Goal: Information Seeking & Learning: Find specific fact

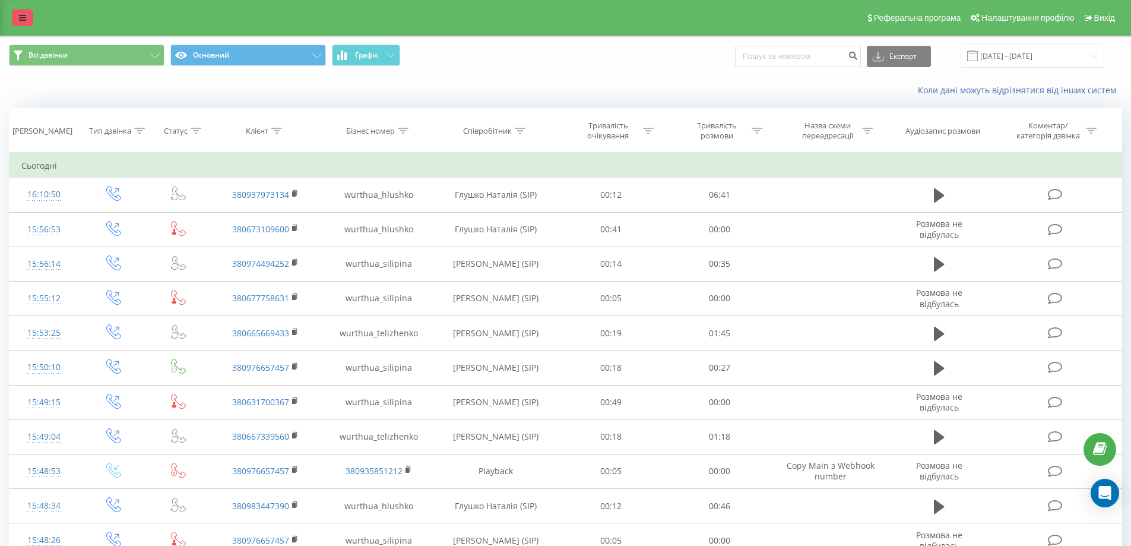
click at [26, 21] on link at bounding box center [22, 17] width 21 height 17
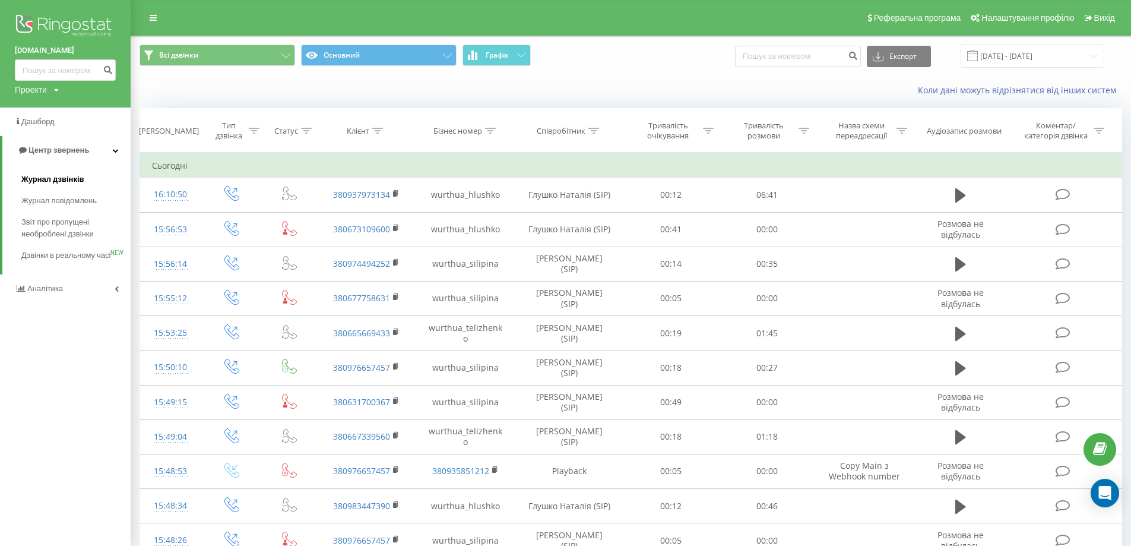
click at [59, 176] on span "Журнал дзвінків" at bounding box center [52, 179] width 63 height 12
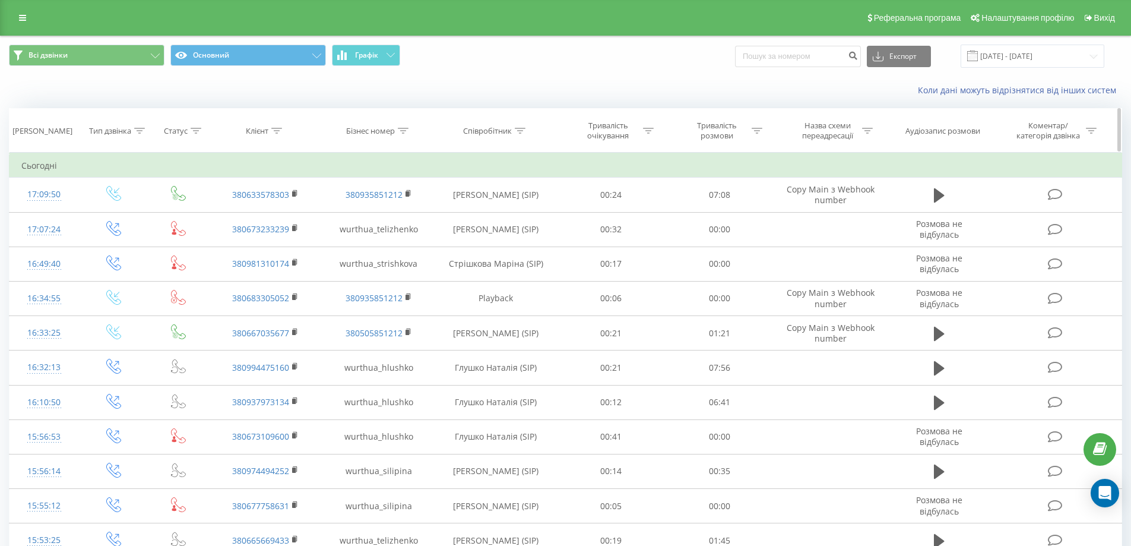
click at [515, 128] on icon at bounding box center [520, 131] width 11 height 6
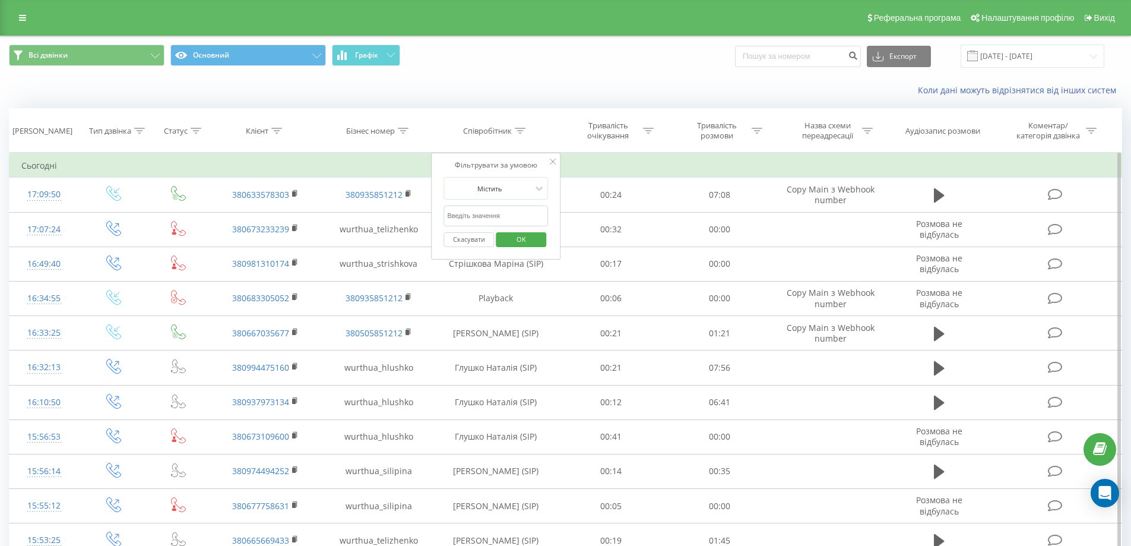
click at [479, 216] on input "text" at bounding box center [495, 215] width 104 height 21
type input "Стрішкова"
click at [512, 237] on span "OK" at bounding box center [521, 239] width 33 height 18
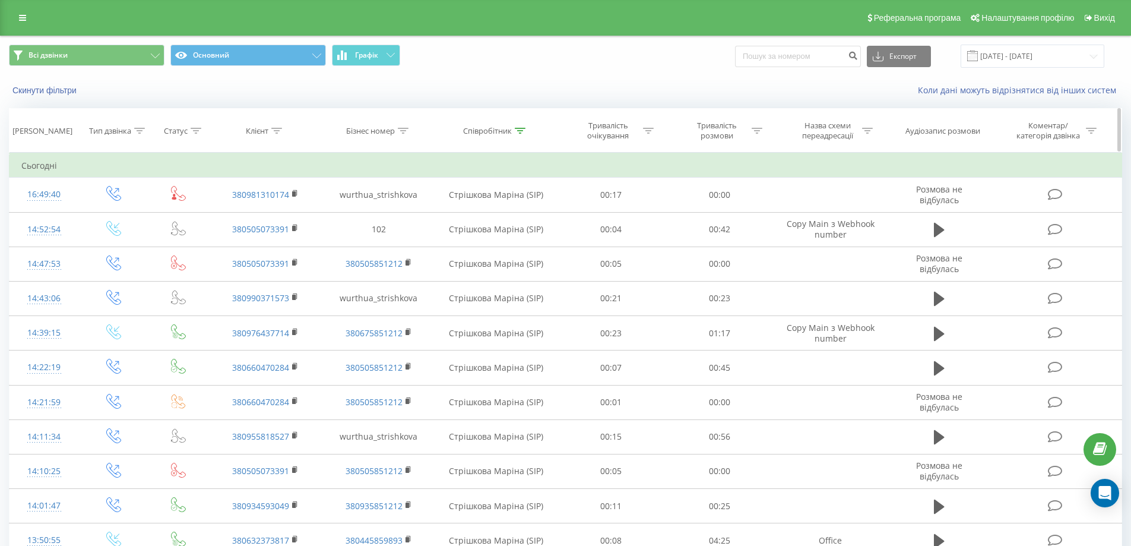
click at [758, 132] on icon at bounding box center [757, 131] width 11 height 6
click at [727, 189] on div at bounding box center [713, 188] width 84 height 11
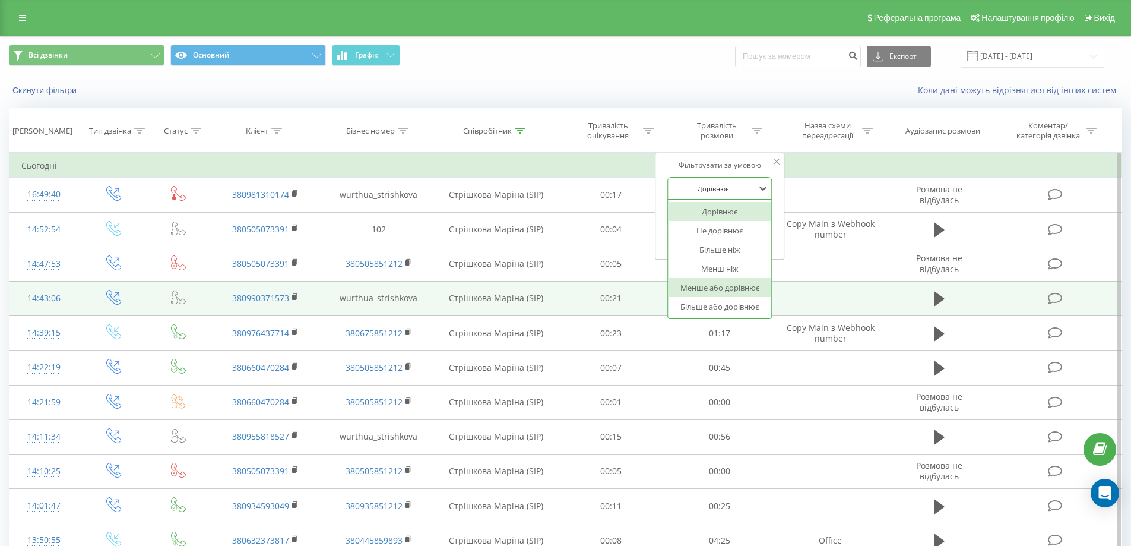
click at [713, 302] on div "Більше або дорівнює" at bounding box center [719, 306] width 103 height 19
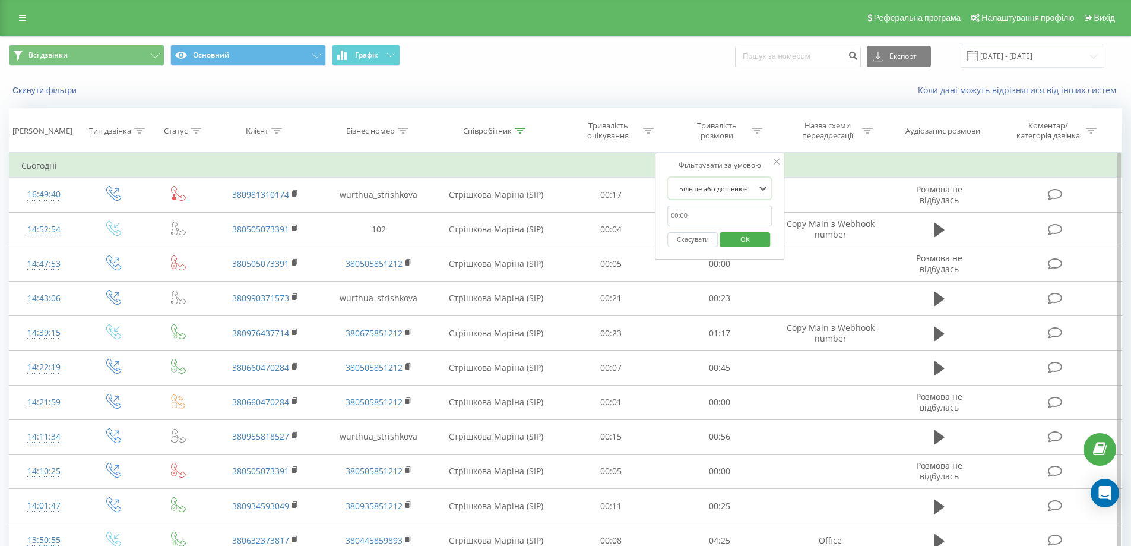
click at [695, 218] on input "text" at bounding box center [719, 215] width 104 height 21
type input "00:03"
click at [730, 239] on span "OK" at bounding box center [744, 239] width 33 height 18
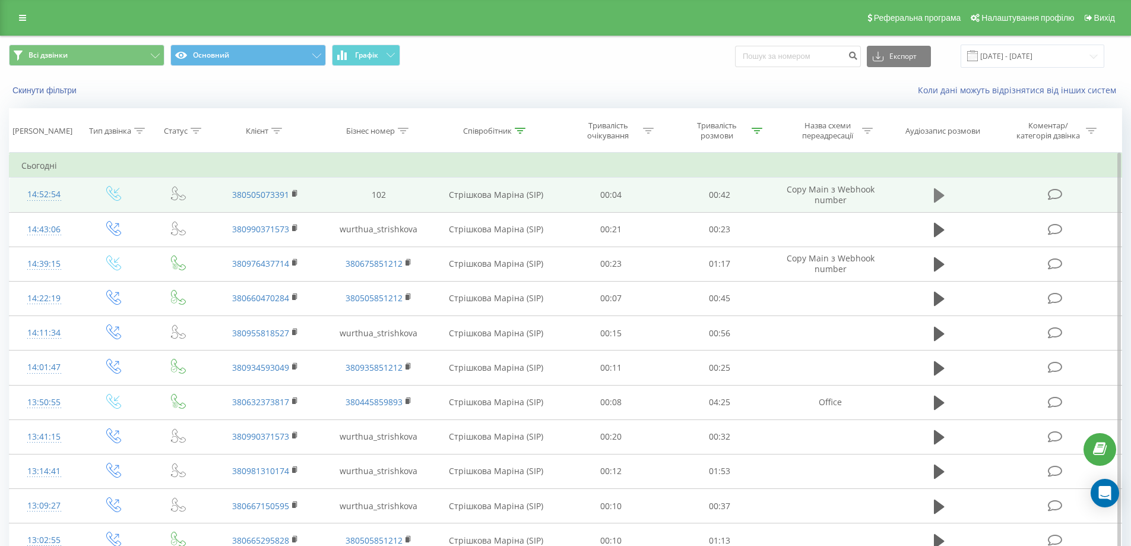
click at [940, 196] on icon at bounding box center [939, 195] width 11 height 14
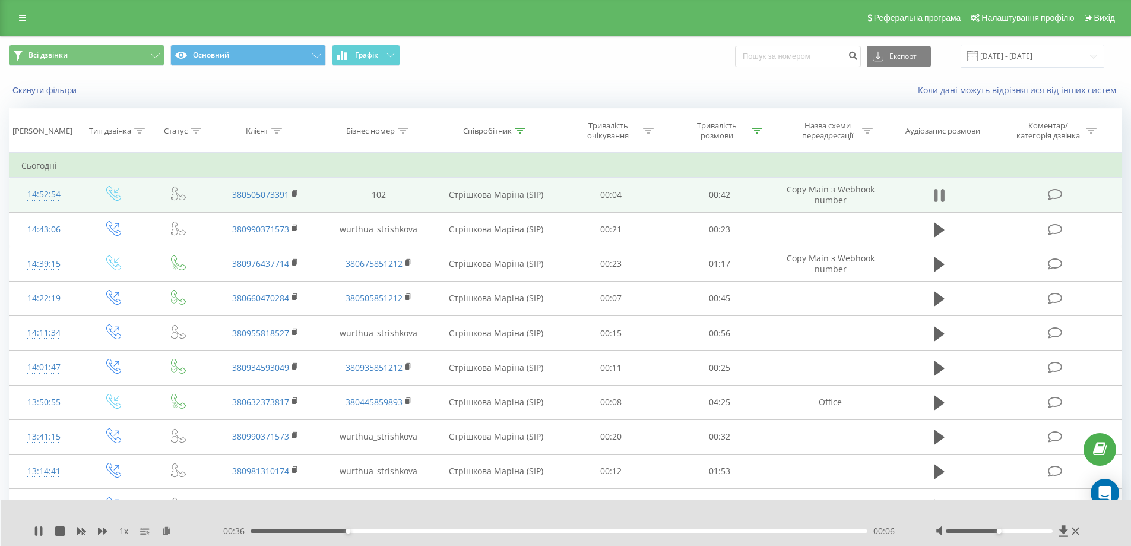
click at [938, 198] on icon at bounding box center [939, 195] width 11 height 17
click at [517, 128] on icon at bounding box center [520, 131] width 11 height 6
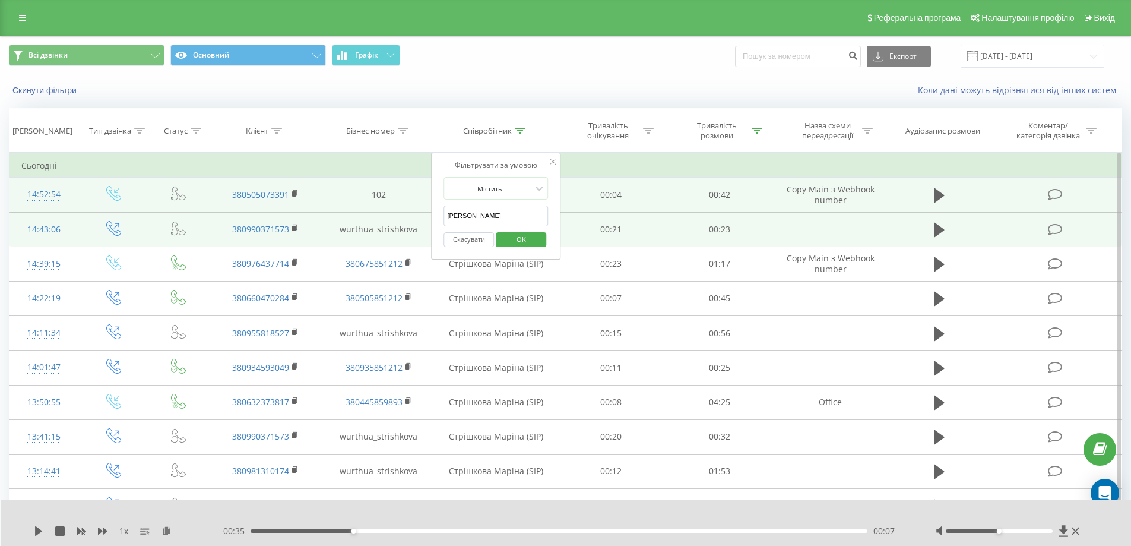
drag, startPoint x: 436, startPoint y: 213, endPoint x: 430, endPoint y: 213, distance: 6.5
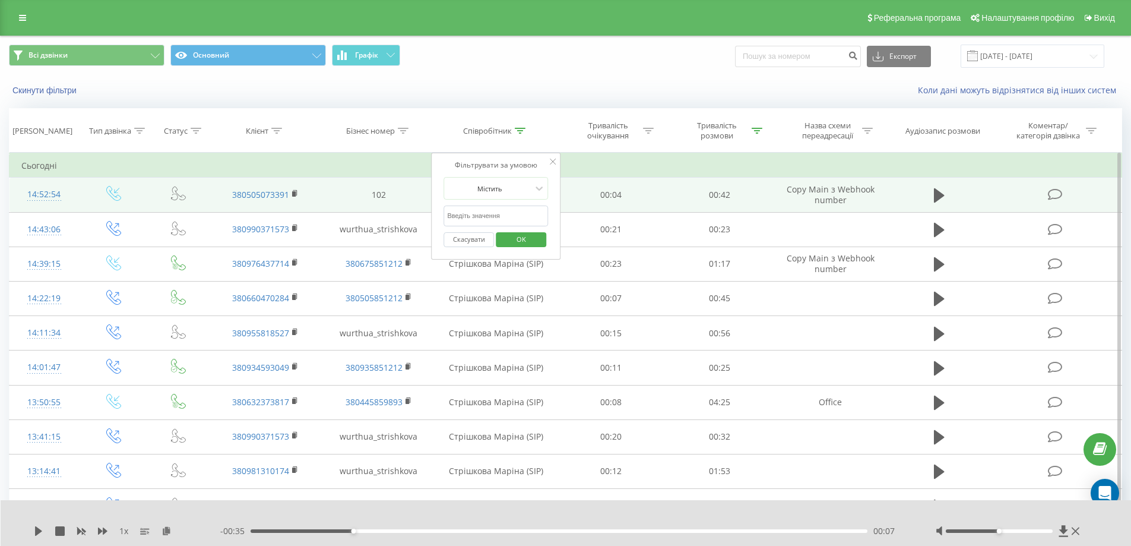
click at [468, 218] on input "text" at bounding box center [495, 215] width 104 height 21
type input "Теліженко"
click at [508, 238] on span "OK" at bounding box center [521, 239] width 33 height 18
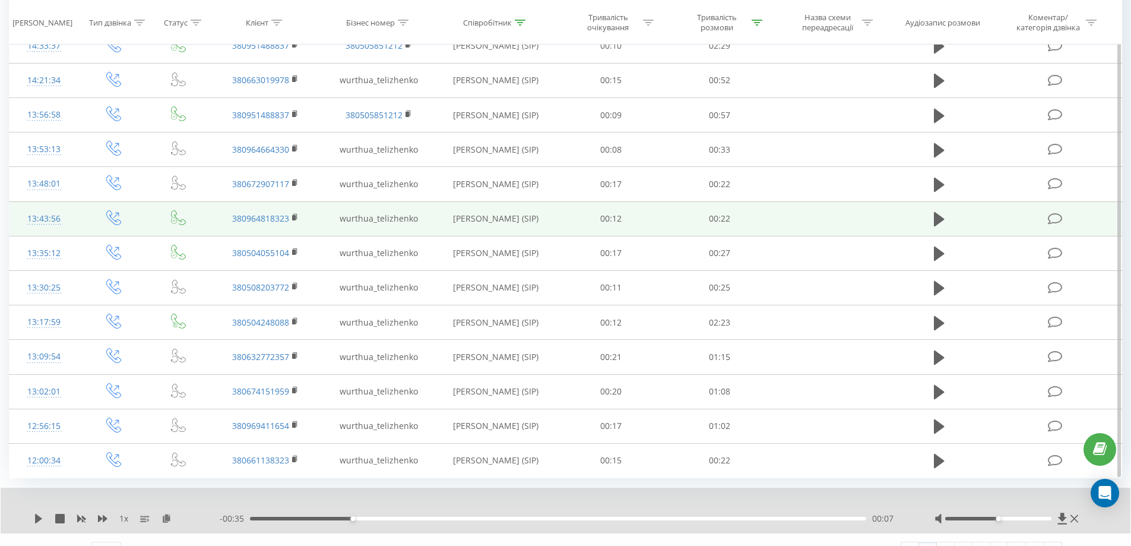
scroll to position [586, 0]
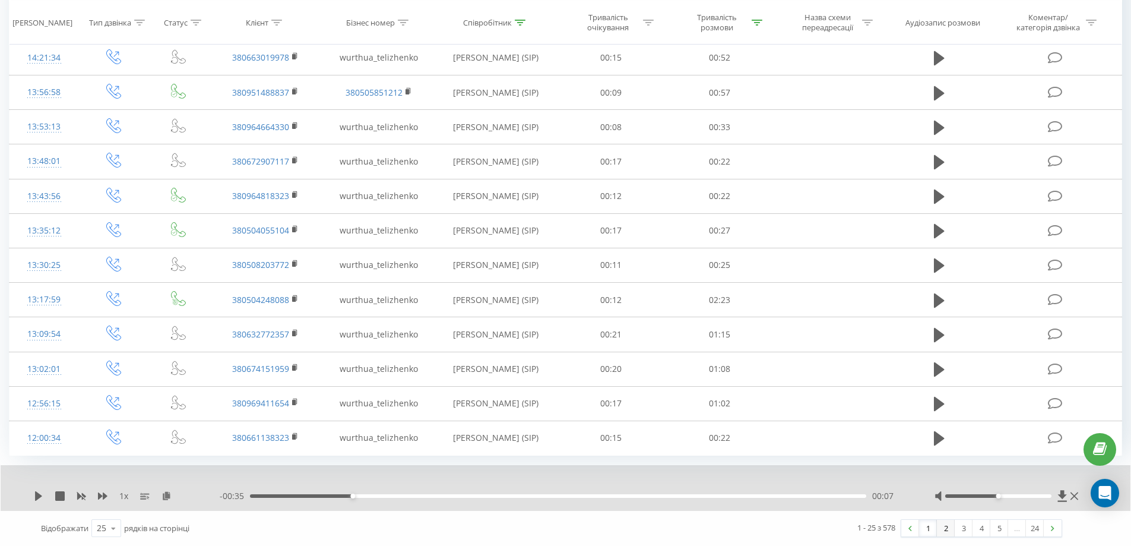
click at [948, 528] on link "2" at bounding box center [946, 527] width 18 height 17
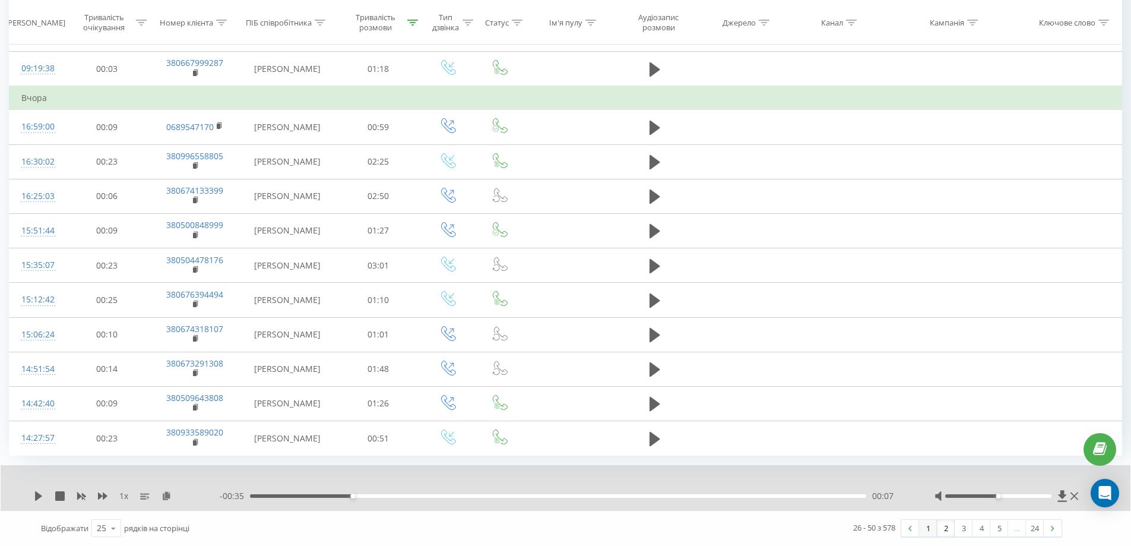
click at [926, 527] on link "1" at bounding box center [928, 527] width 18 height 17
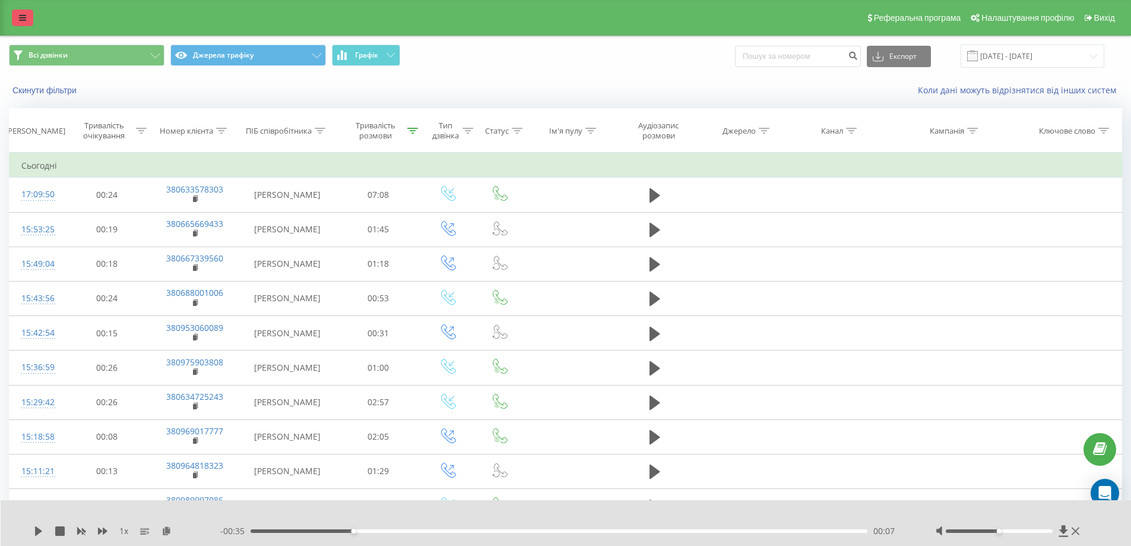
click at [26, 24] on link at bounding box center [22, 17] width 21 height 17
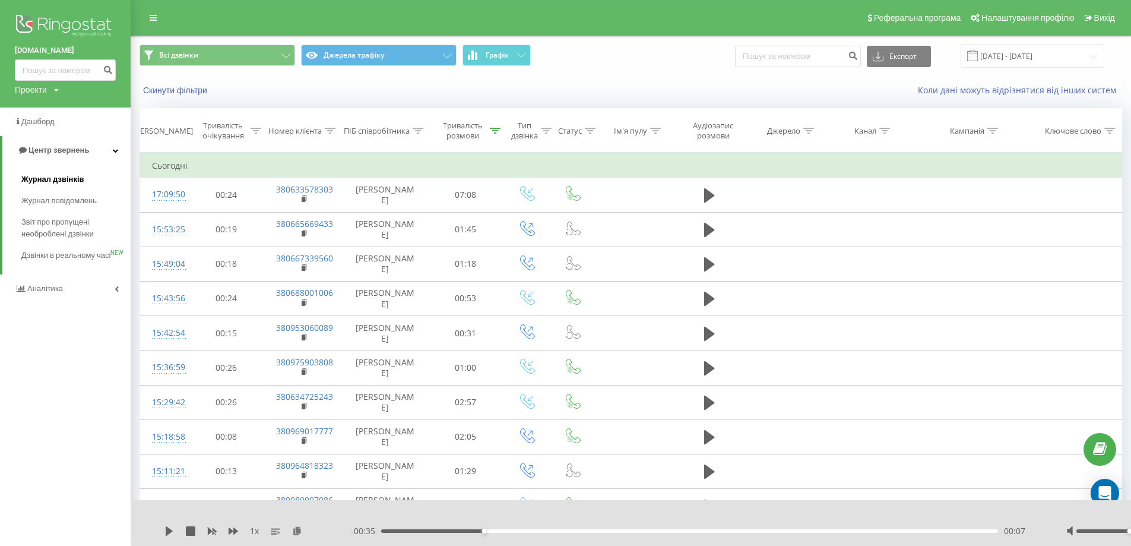
click at [66, 170] on link "Журнал дзвінків" at bounding box center [75, 179] width 109 height 21
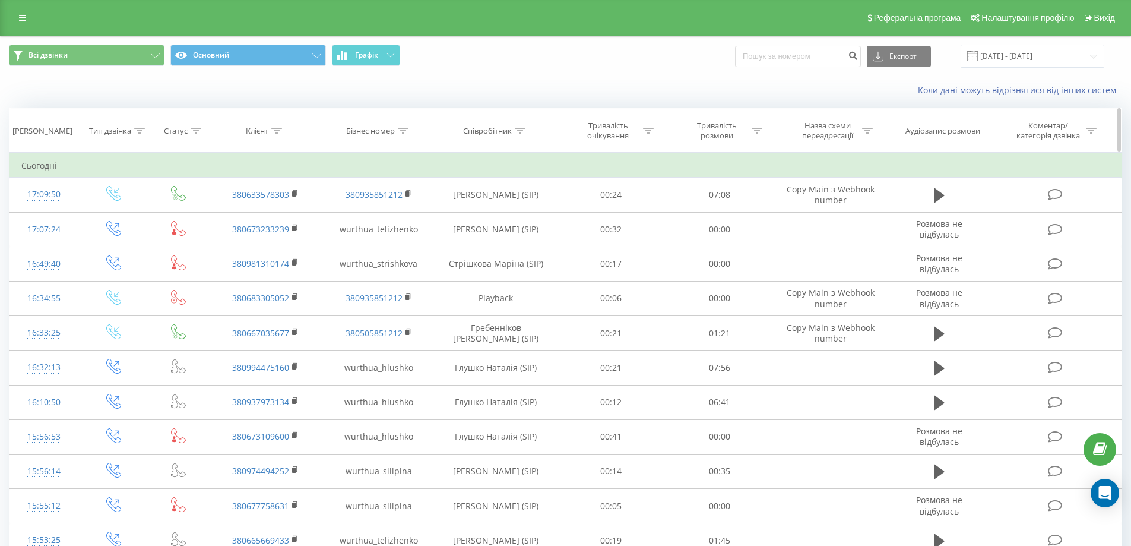
click at [519, 133] on icon at bounding box center [520, 131] width 11 height 6
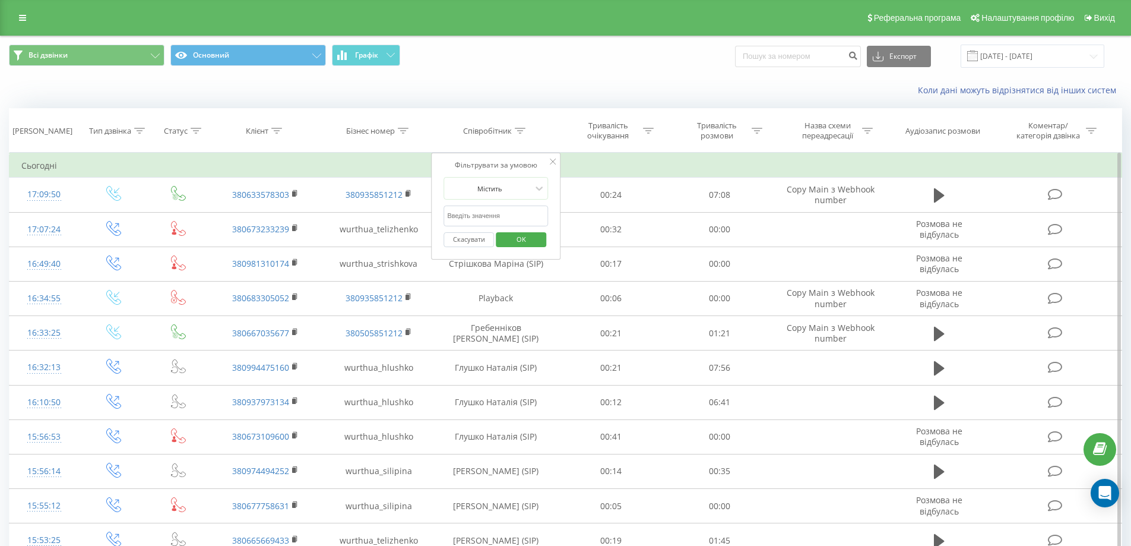
click at [490, 210] on input "text" at bounding box center [495, 215] width 104 height 21
type input "Теліженко"
click at [528, 242] on span "OK" at bounding box center [521, 239] width 33 height 18
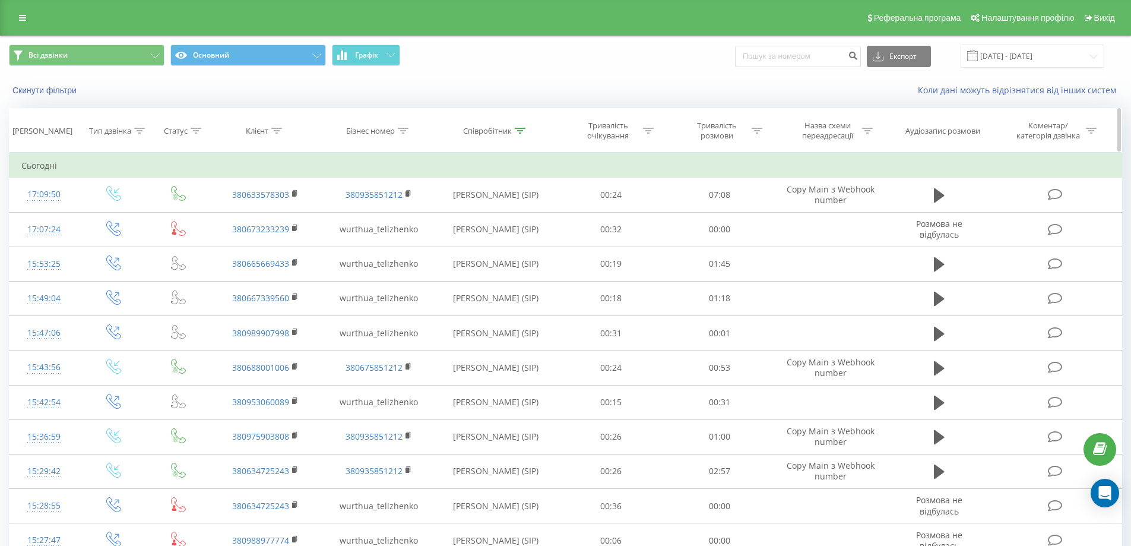
click at [753, 128] on icon at bounding box center [757, 131] width 11 height 6
click at [717, 185] on div at bounding box center [713, 188] width 84 height 11
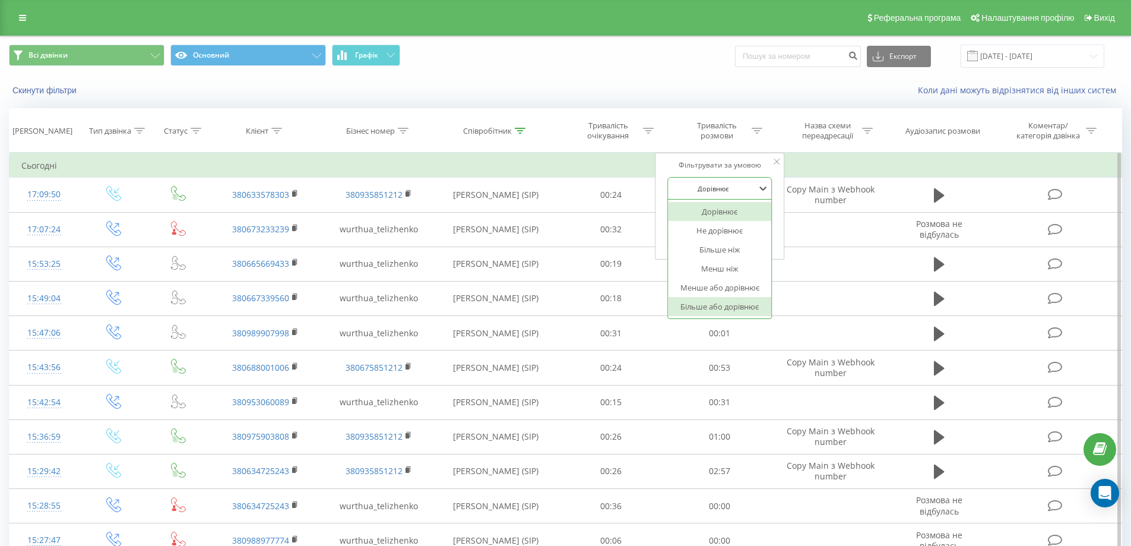
click at [709, 309] on div "Більше або дорівнює" at bounding box center [719, 306] width 103 height 19
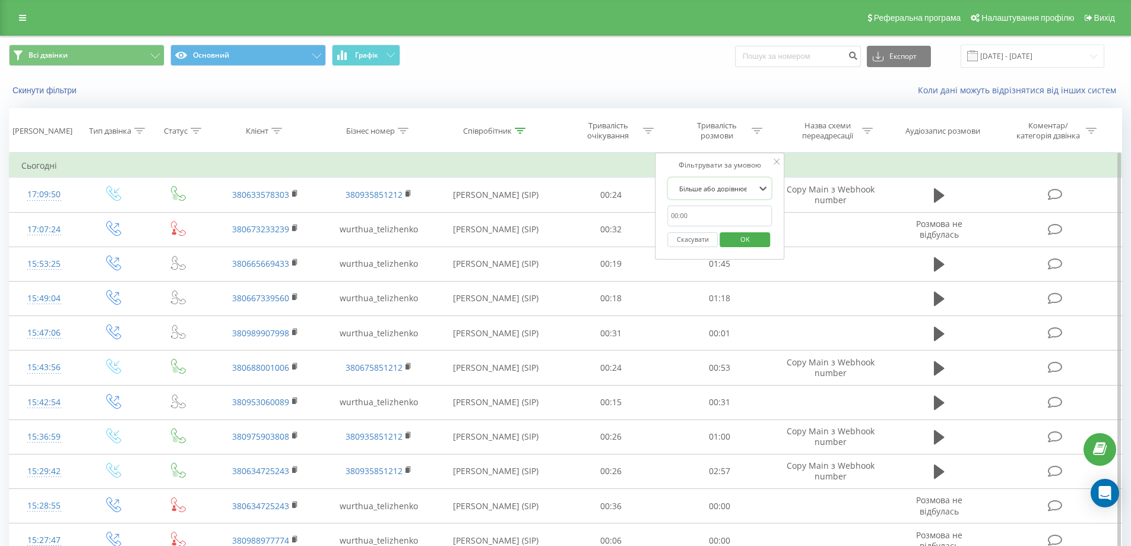
click at [704, 221] on input "text" at bounding box center [719, 215] width 104 height 21
type input "00:03"
click at [735, 237] on span "OK" at bounding box center [744, 239] width 33 height 18
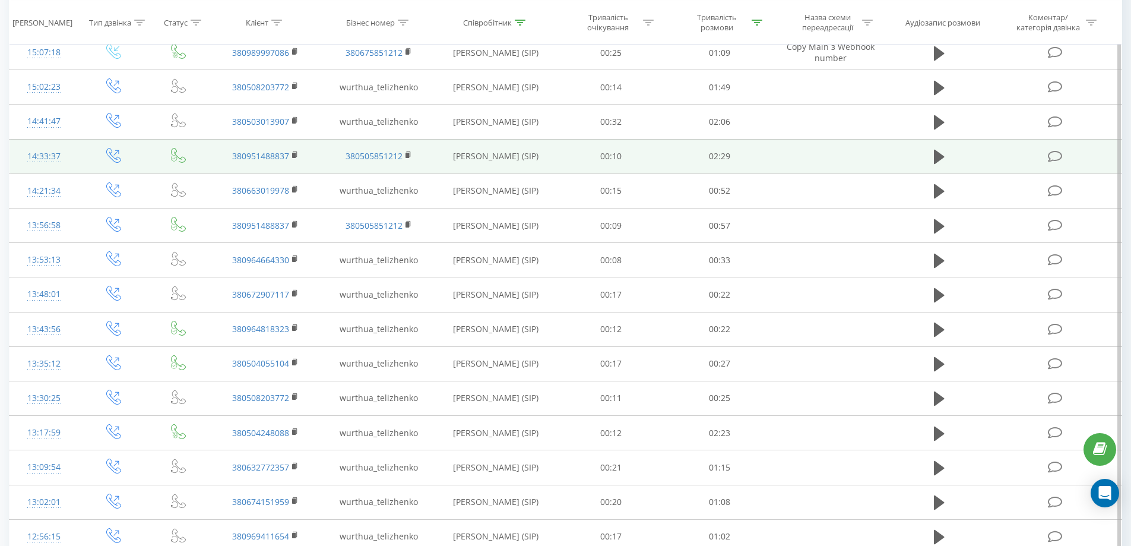
scroll to position [540, 0]
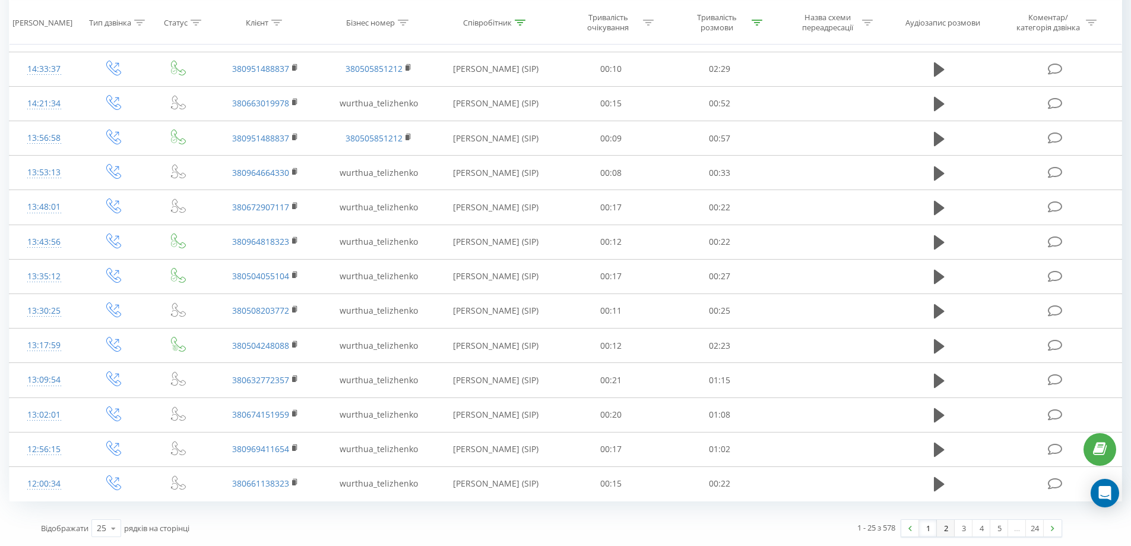
click at [946, 527] on link "2" at bounding box center [946, 527] width 18 height 17
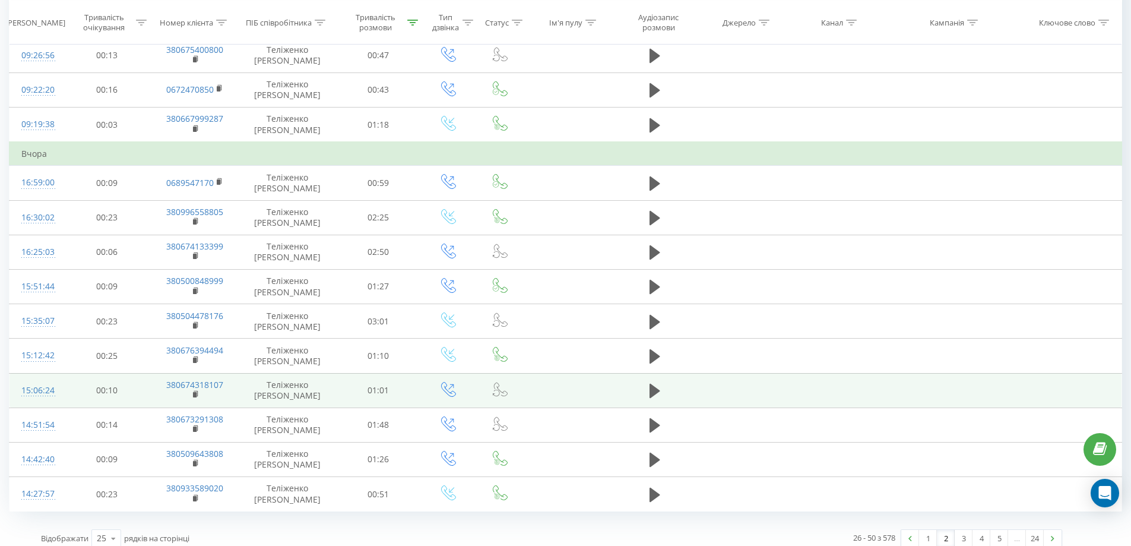
scroll to position [564, 0]
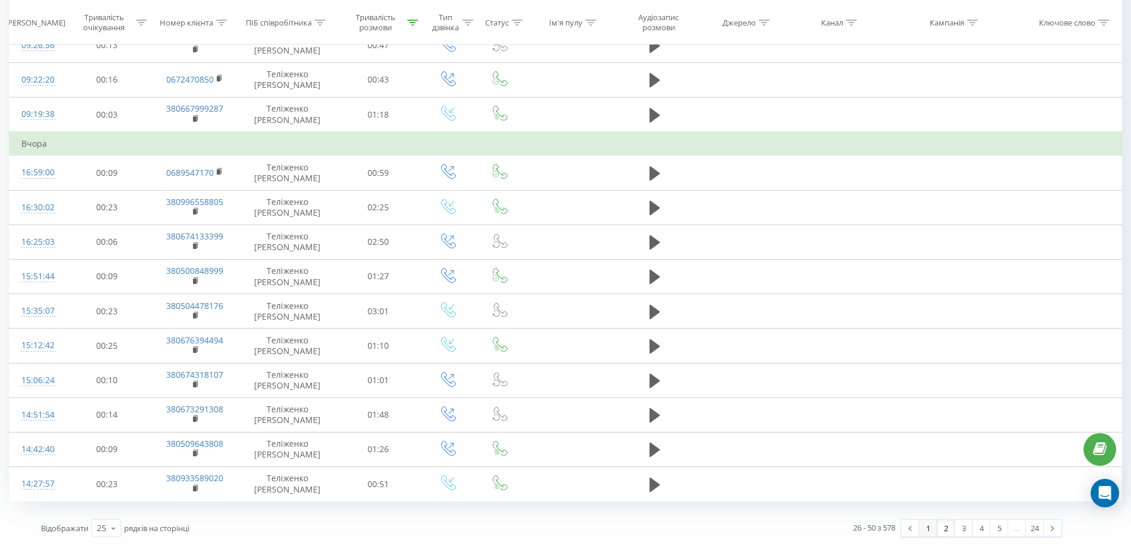
click at [926, 530] on link "1" at bounding box center [928, 527] width 18 height 17
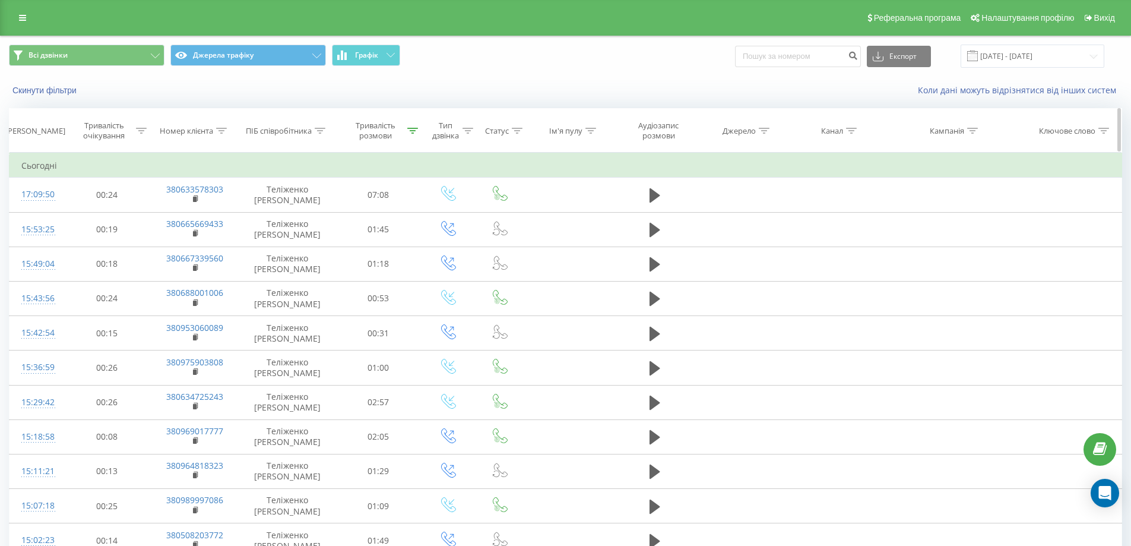
click at [324, 131] on icon at bounding box center [320, 131] width 11 height 6
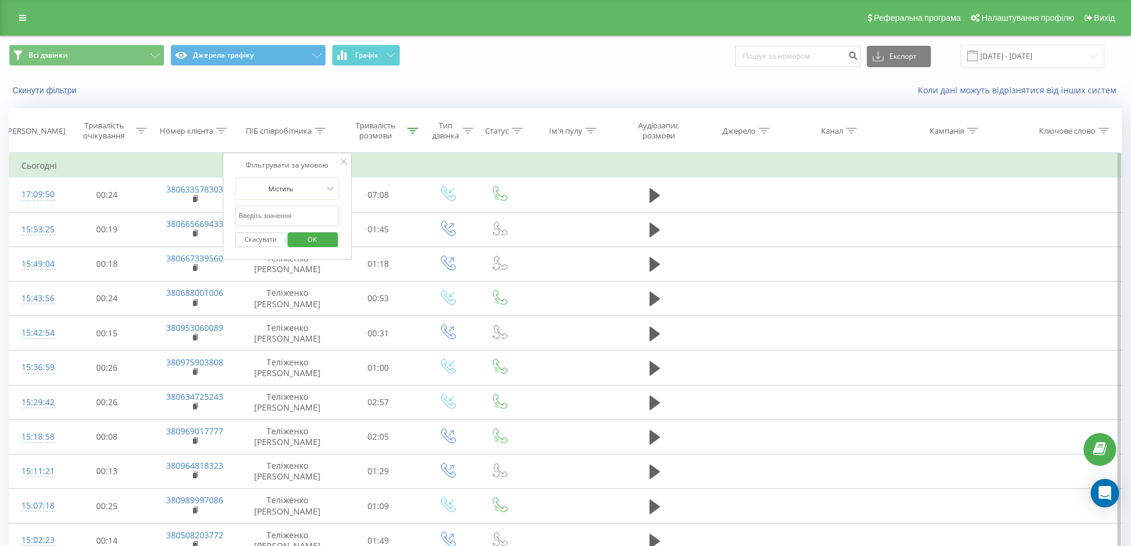
click at [271, 210] on input "text" at bounding box center [287, 215] width 104 height 21
type input "Химич"
click at [315, 239] on span "OK" at bounding box center [312, 239] width 33 height 18
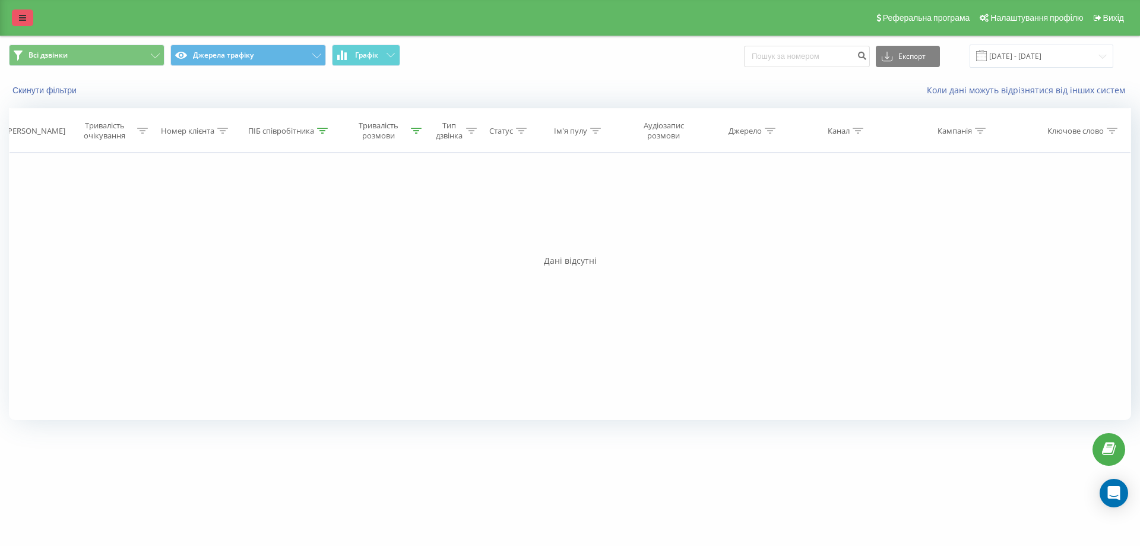
click at [17, 15] on link at bounding box center [22, 17] width 21 height 17
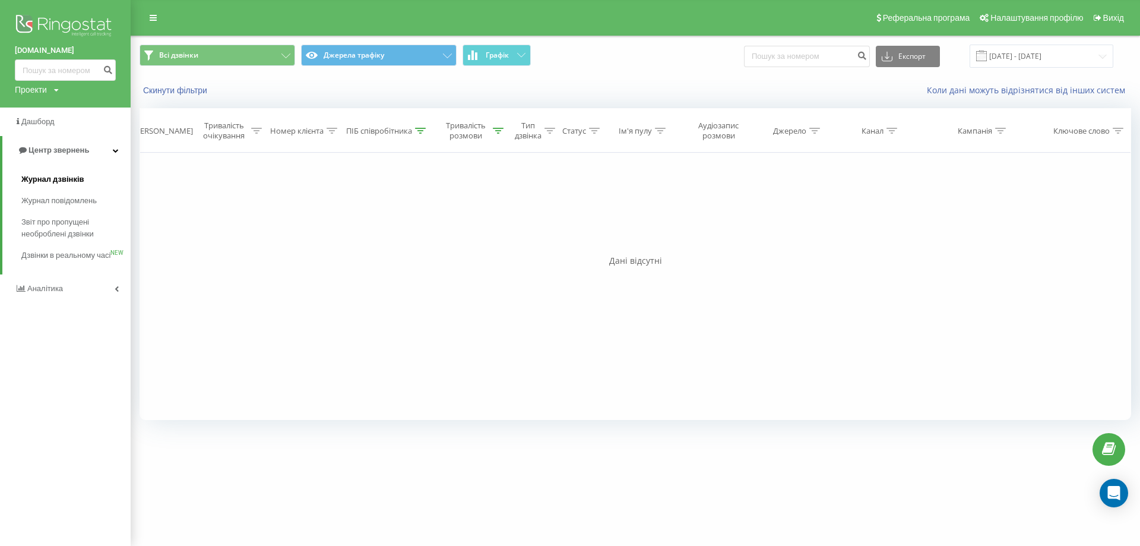
click at [36, 178] on span "Журнал дзвінків" at bounding box center [52, 179] width 63 height 12
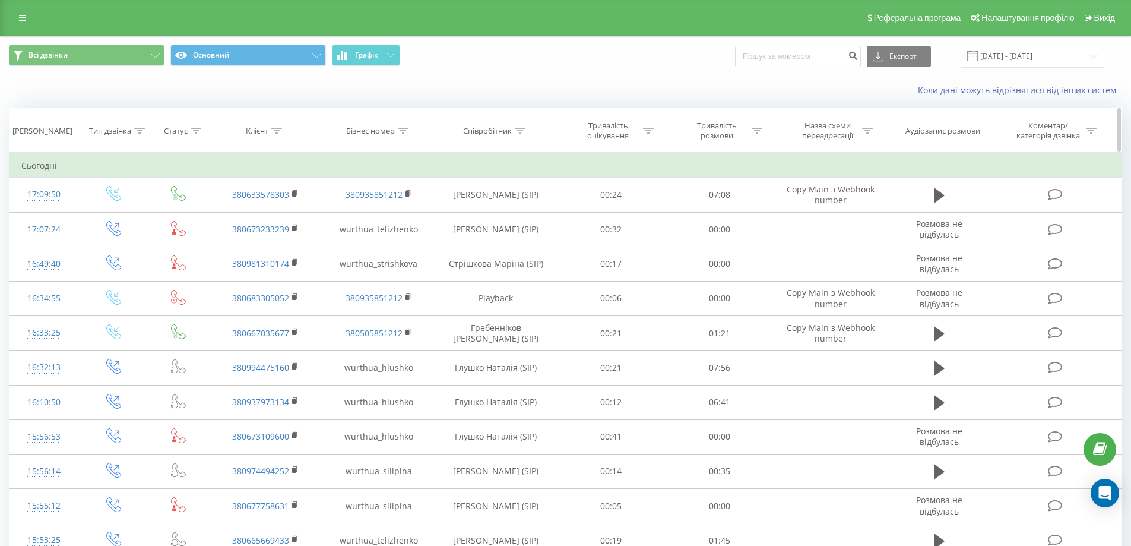
click at [518, 131] on icon at bounding box center [520, 131] width 11 height 6
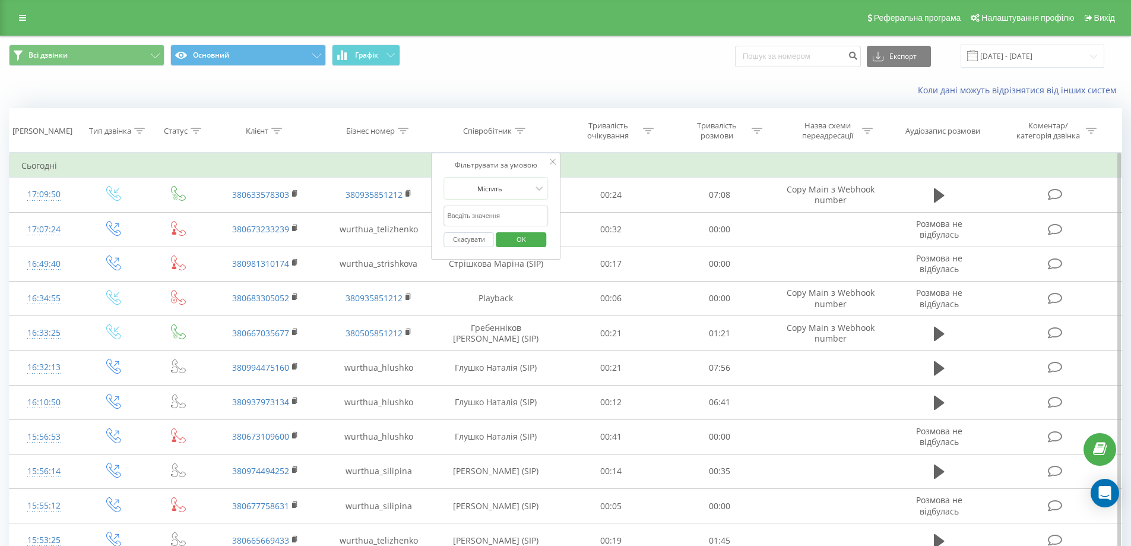
click at [486, 211] on input "text" at bounding box center [495, 215] width 104 height 21
type input "[PERSON_NAME]"
click at [517, 236] on span "OK" at bounding box center [521, 239] width 33 height 18
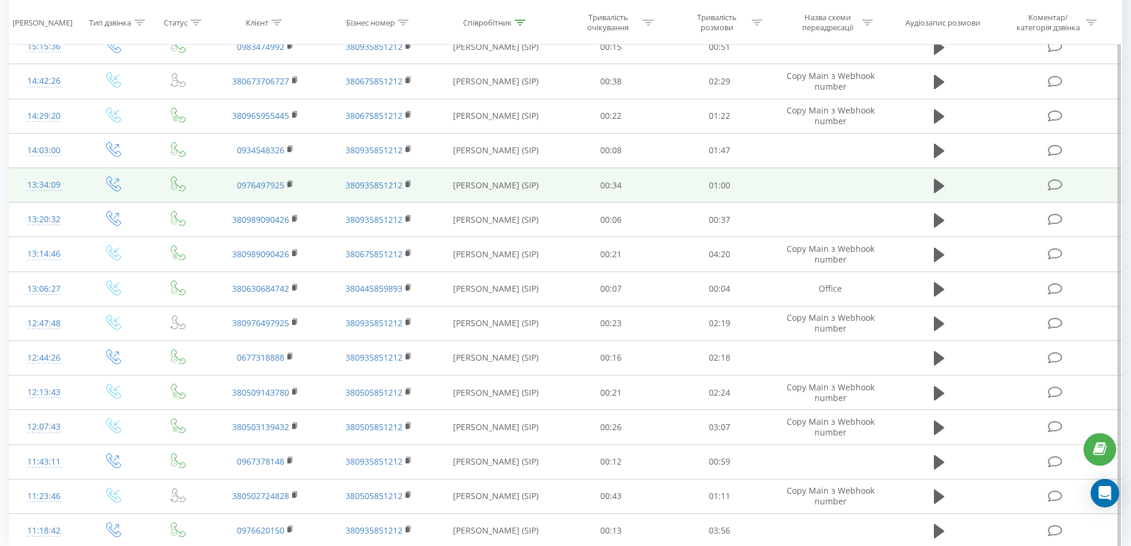
scroll to position [540, 0]
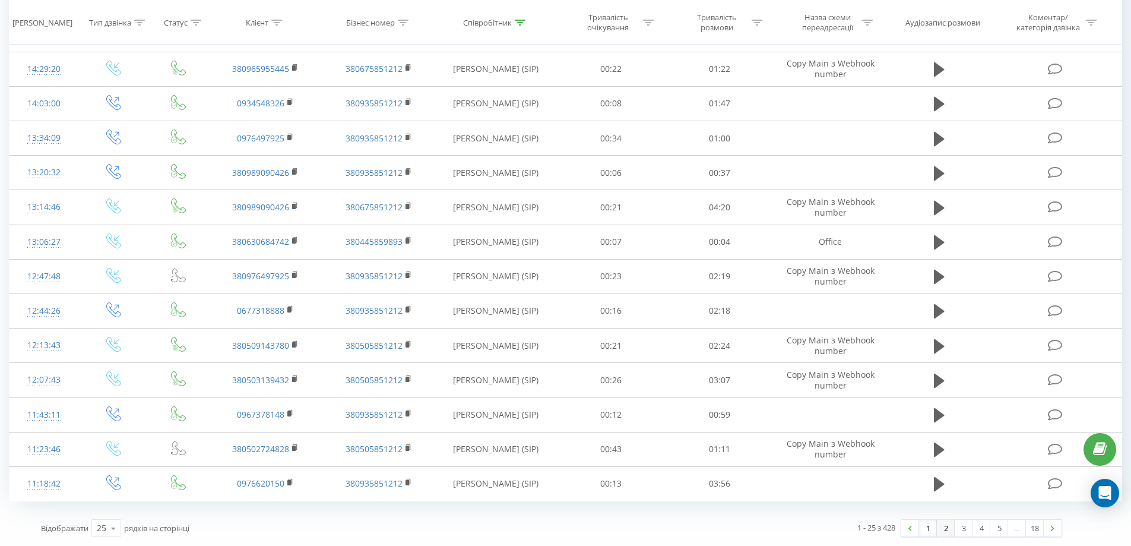
click at [949, 530] on link "2" at bounding box center [946, 527] width 18 height 17
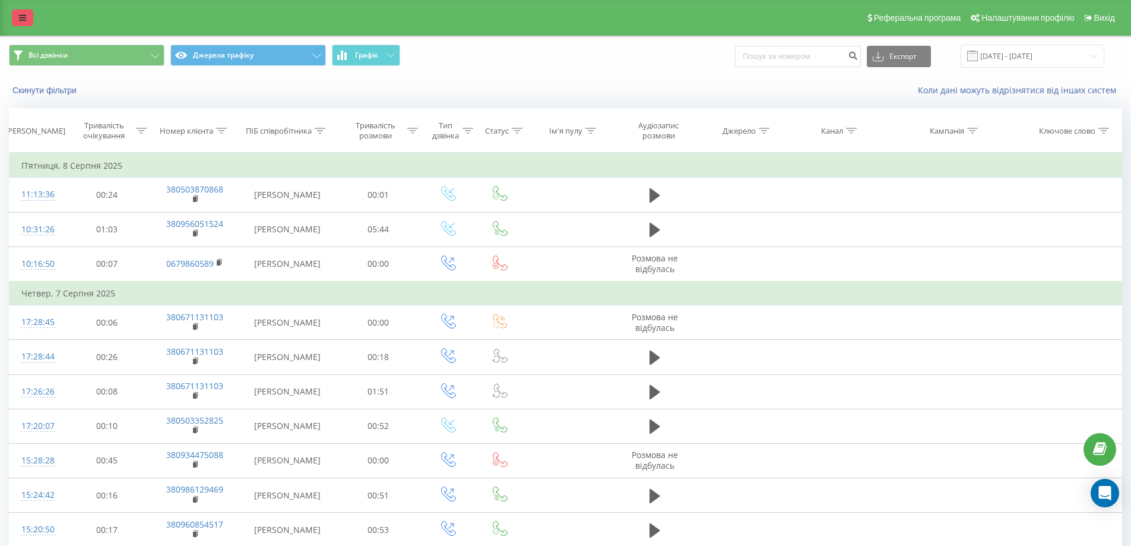
click at [21, 18] on icon at bounding box center [22, 18] width 7 height 8
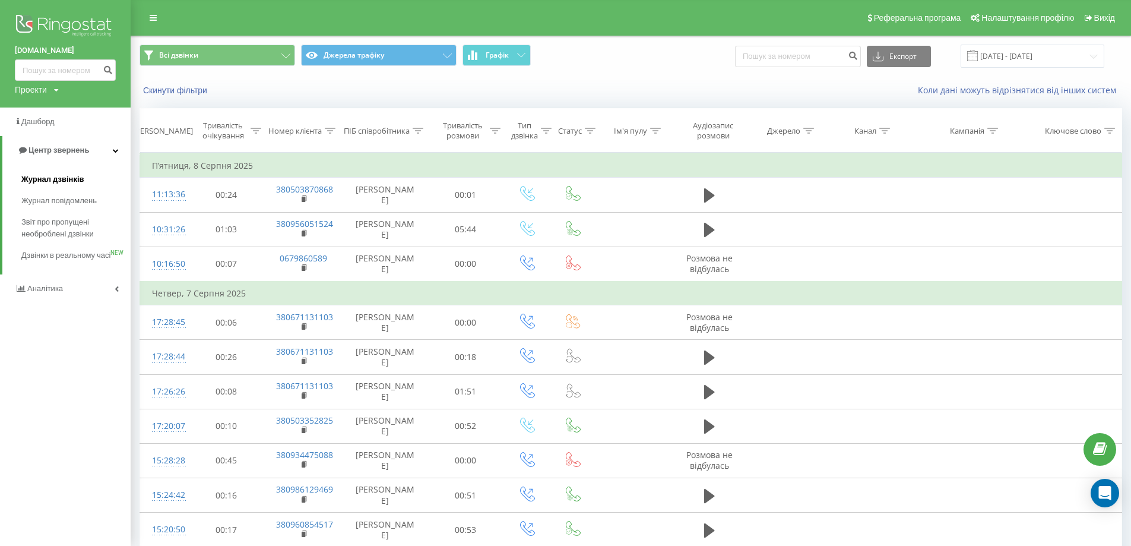
click at [49, 175] on span "Журнал дзвінків" at bounding box center [52, 179] width 63 height 12
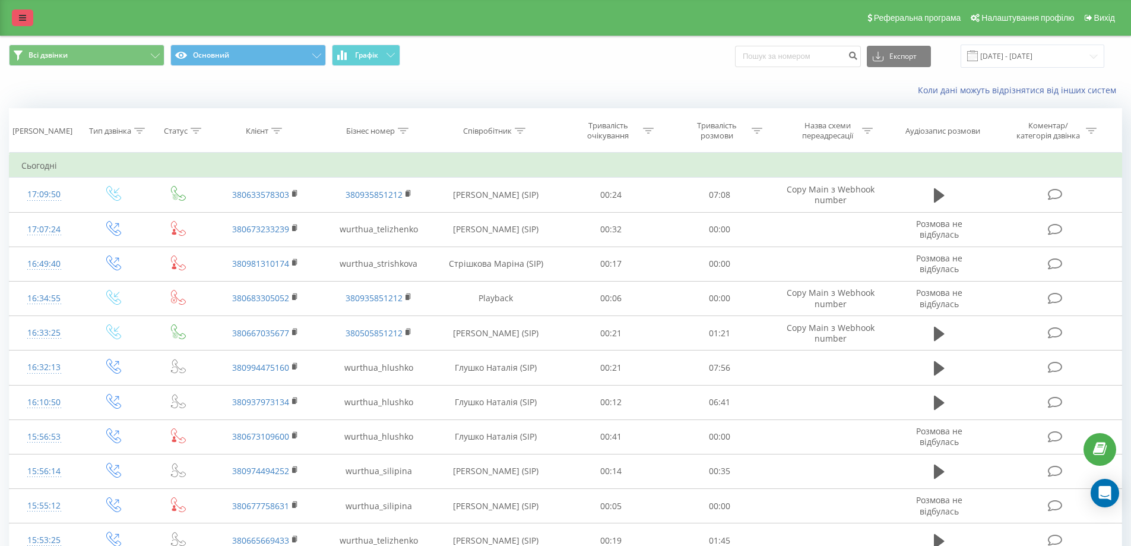
click at [21, 15] on icon at bounding box center [22, 18] width 7 height 8
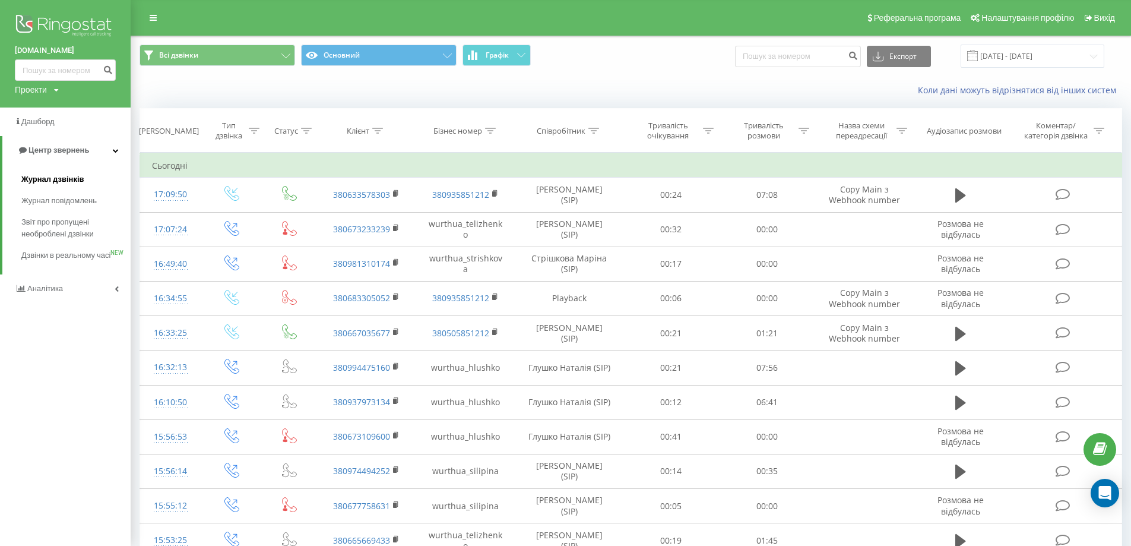
click at [40, 173] on link "Журнал дзвінків" at bounding box center [75, 179] width 109 height 21
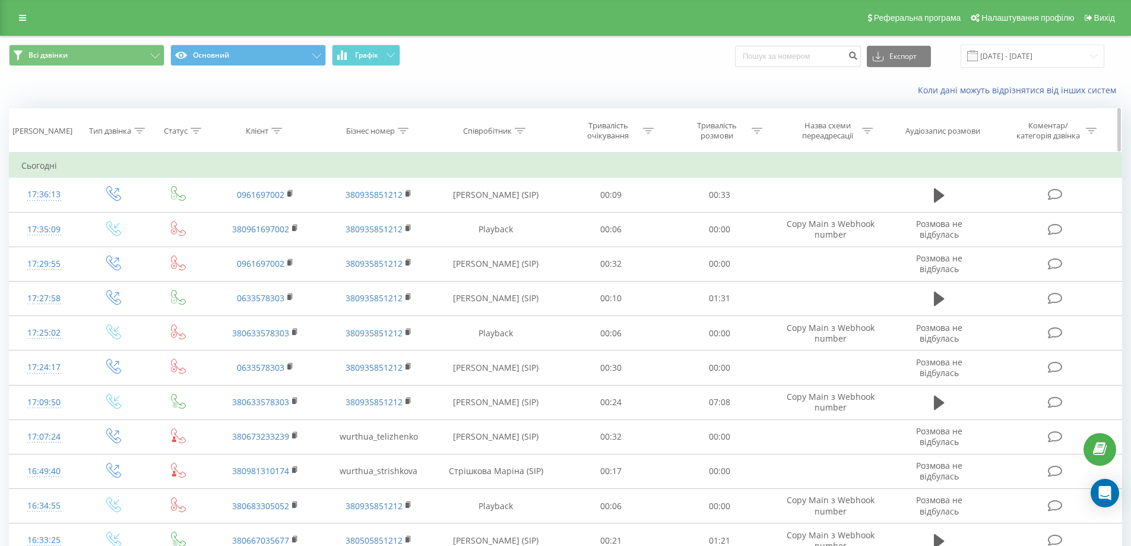
click at [518, 130] on icon at bounding box center [520, 131] width 11 height 6
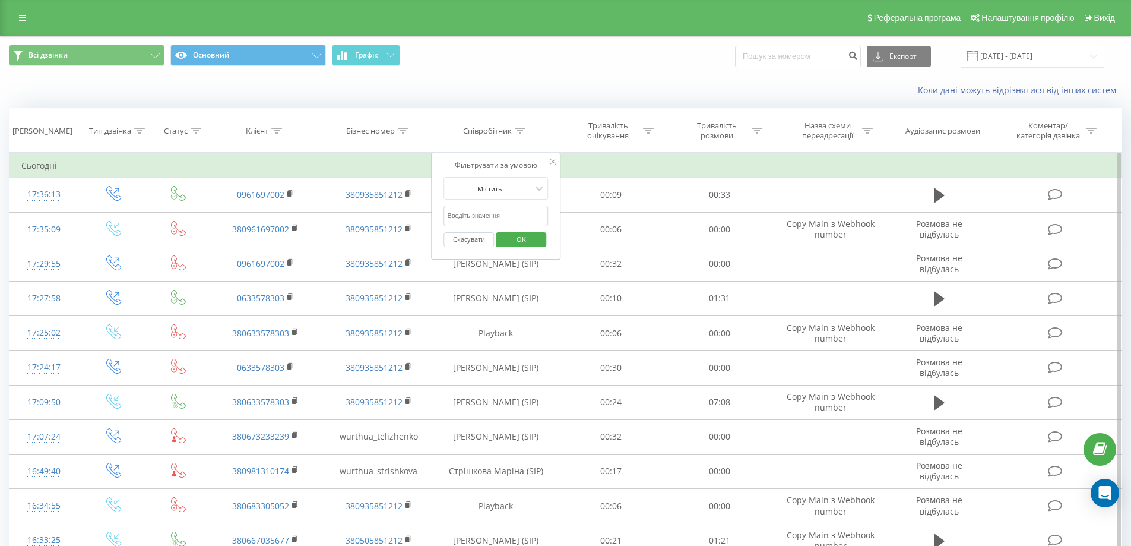
click at [478, 214] on input "text" at bounding box center [495, 215] width 104 height 21
type input "Сіліпіна"
click at [517, 243] on span "OK" at bounding box center [521, 239] width 33 height 18
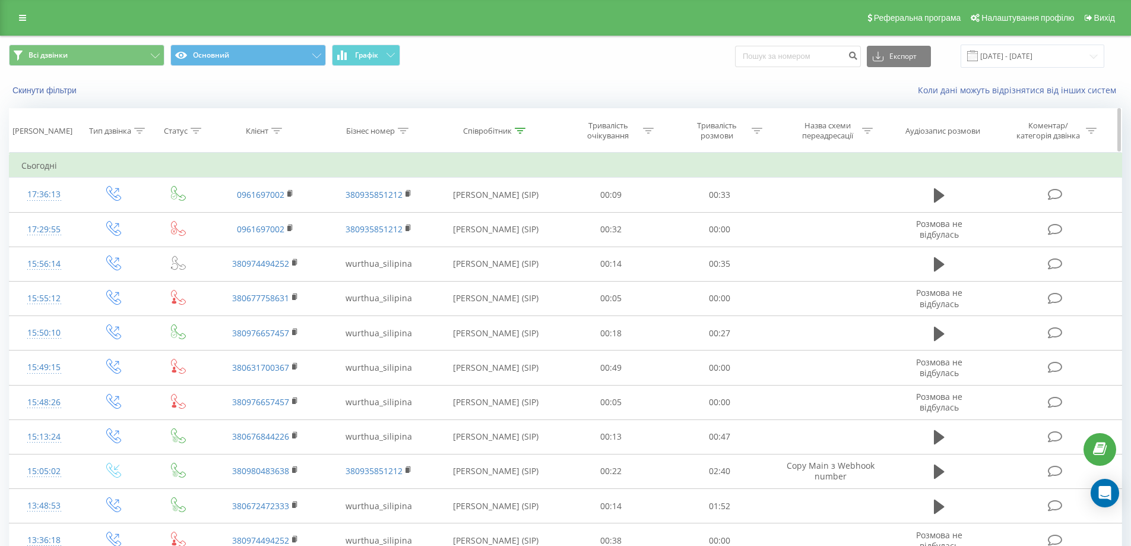
click at [753, 130] on icon at bounding box center [757, 131] width 11 height 6
click at [719, 188] on div at bounding box center [713, 188] width 84 height 11
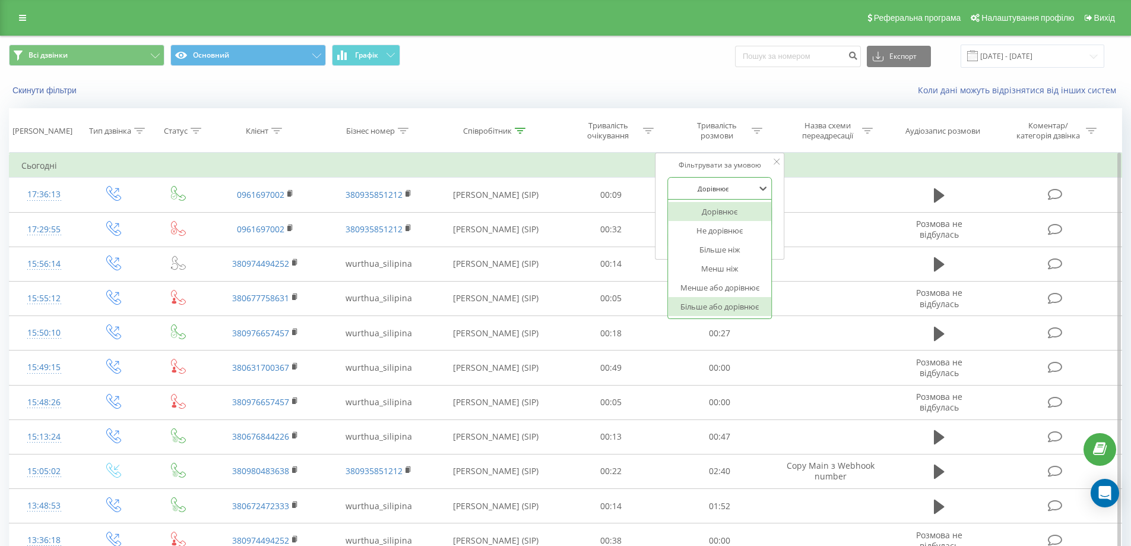
click at [699, 304] on div "Більше або дорівнює" at bounding box center [719, 306] width 103 height 19
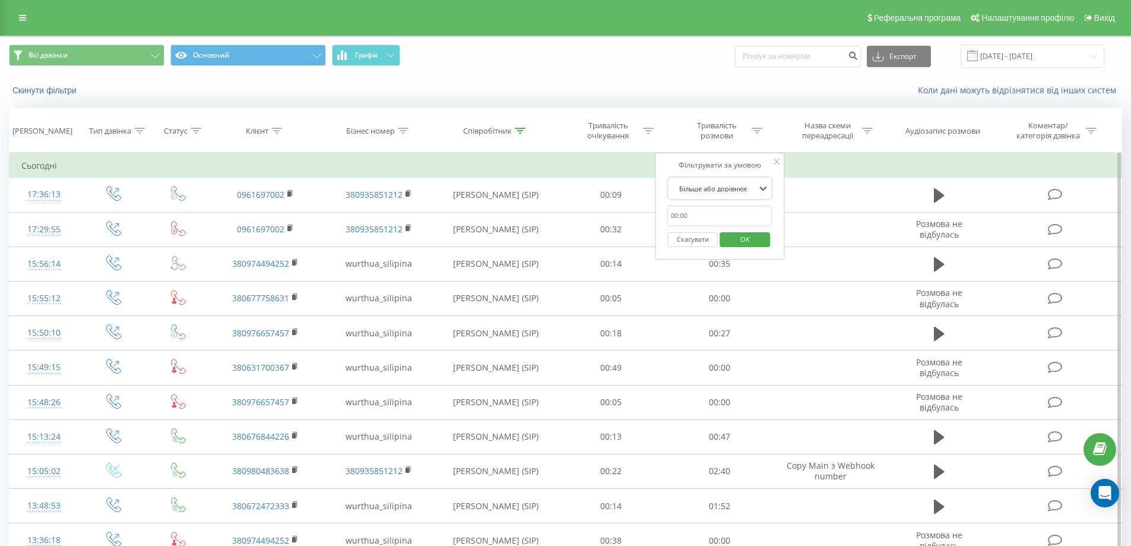
click at [695, 213] on input "text" at bounding box center [719, 215] width 104 height 21
type input "00:03"
click at [750, 241] on span "OK" at bounding box center [744, 239] width 33 height 18
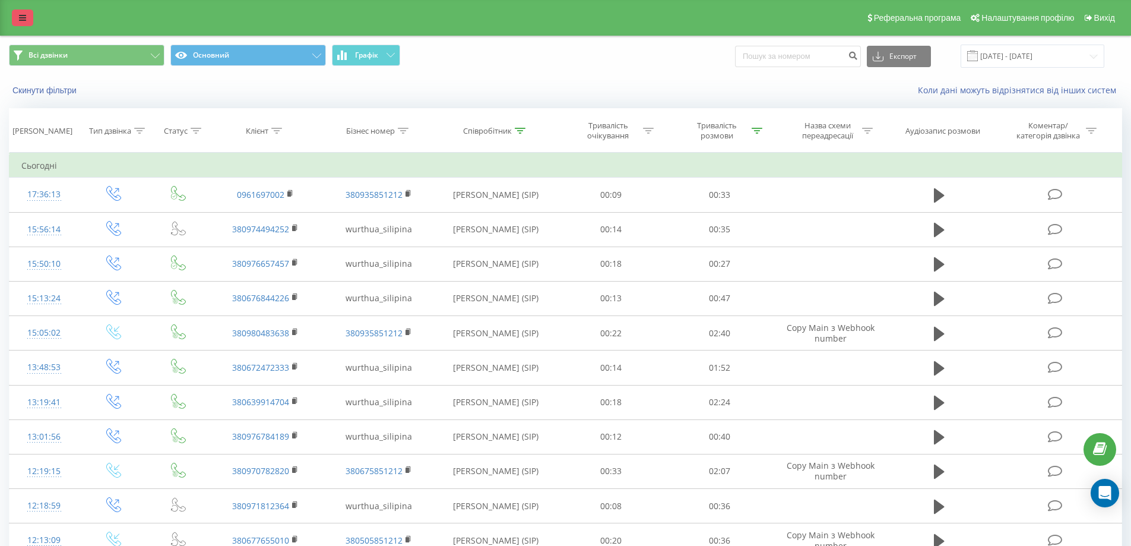
click at [14, 20] on link at bounding box center [22, 17] width 21 height 17
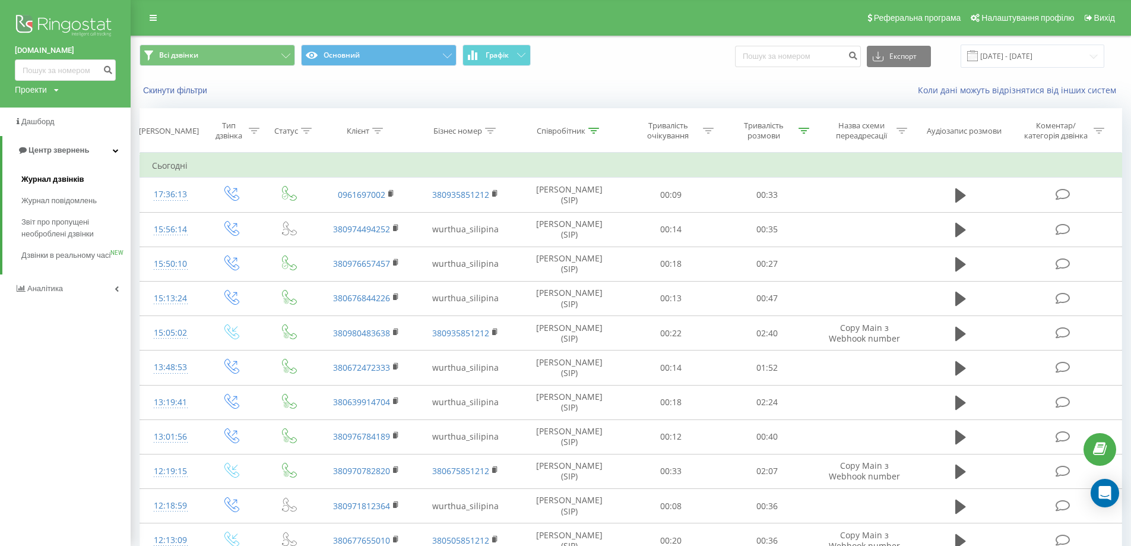
click at [64, 174] on span "Журнал дзвінків" at bounding box center [52, 179] width 63 height 12
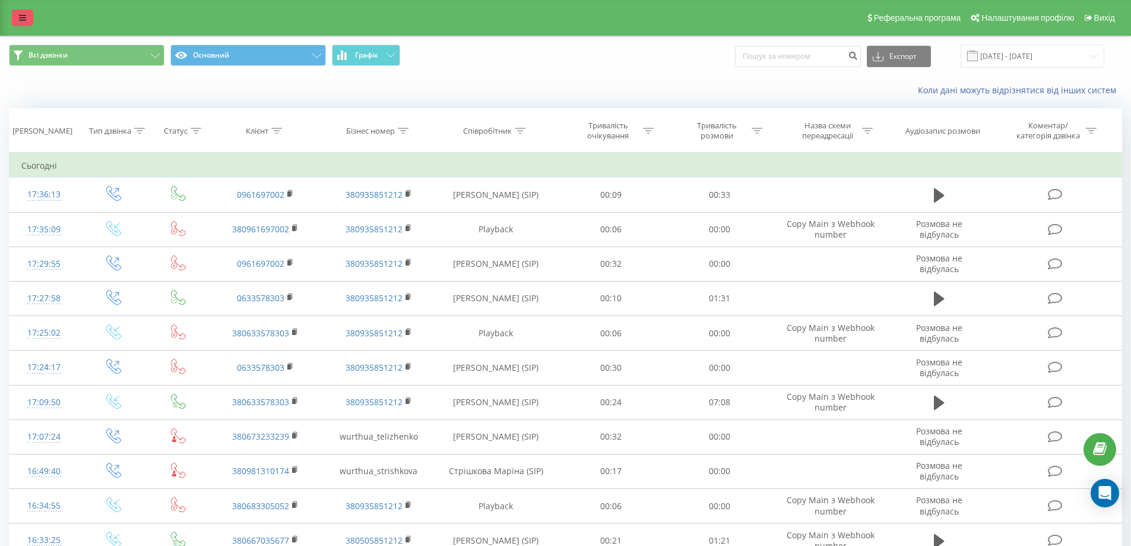
click at [27, 15] on link at bounding box center [22, 17] width 21 height 17
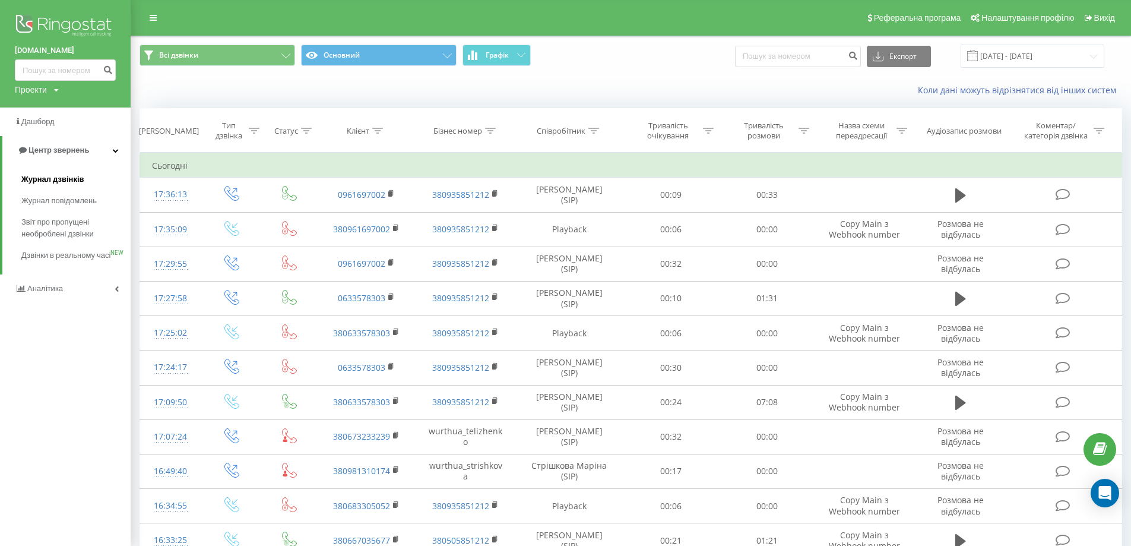
click at [36, 176] on span "Журнал дзвінків" at bounding box center [52, 179] width 63 height 12
